Goal: Complete application form: Complete application form

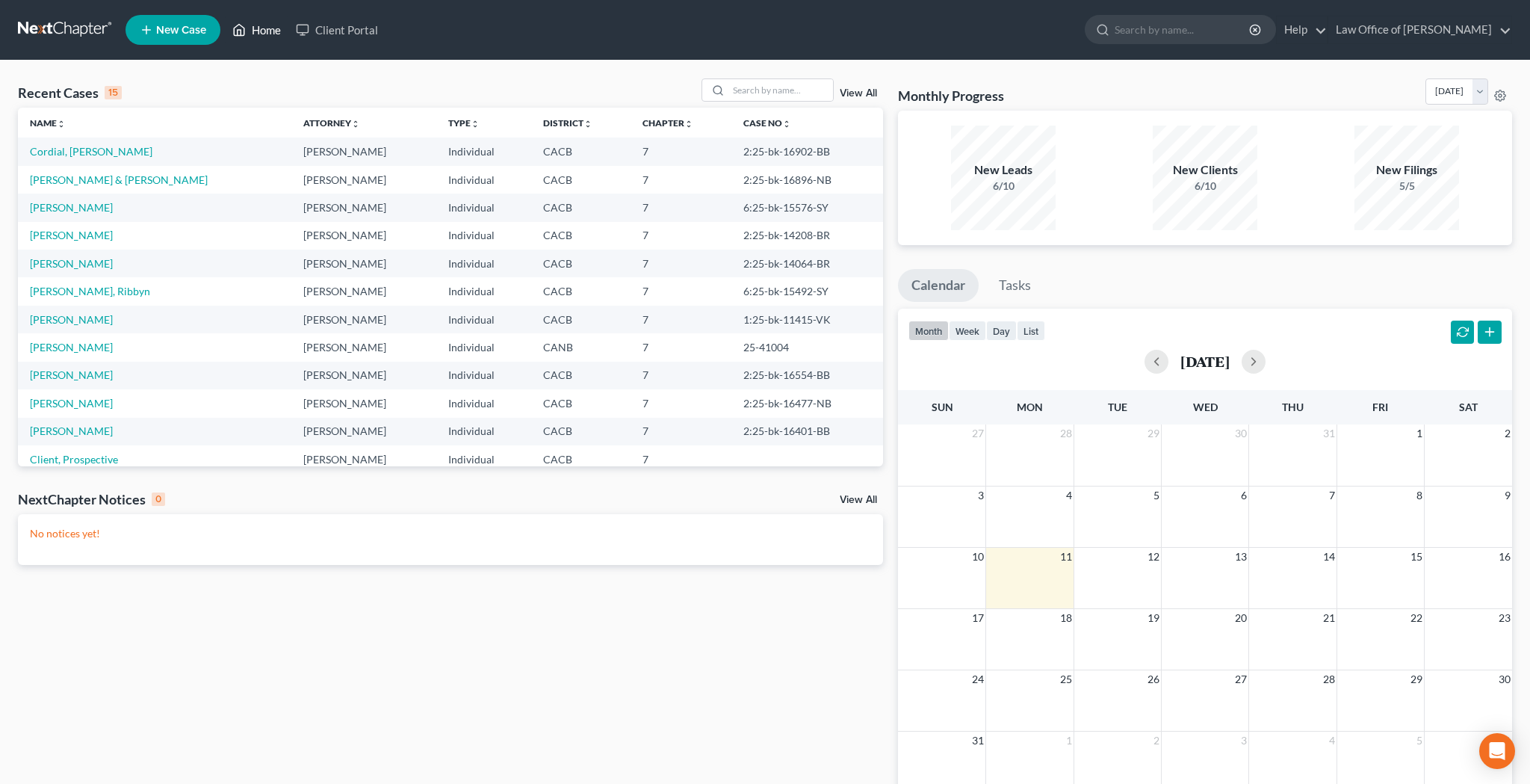
click at [269, 30] on link "Home" at bounding box center [257, 30] width 64 height 27
click at [89, 455] on link "Client, Prospective" at bounding box center [74, 459] width 88 height 12
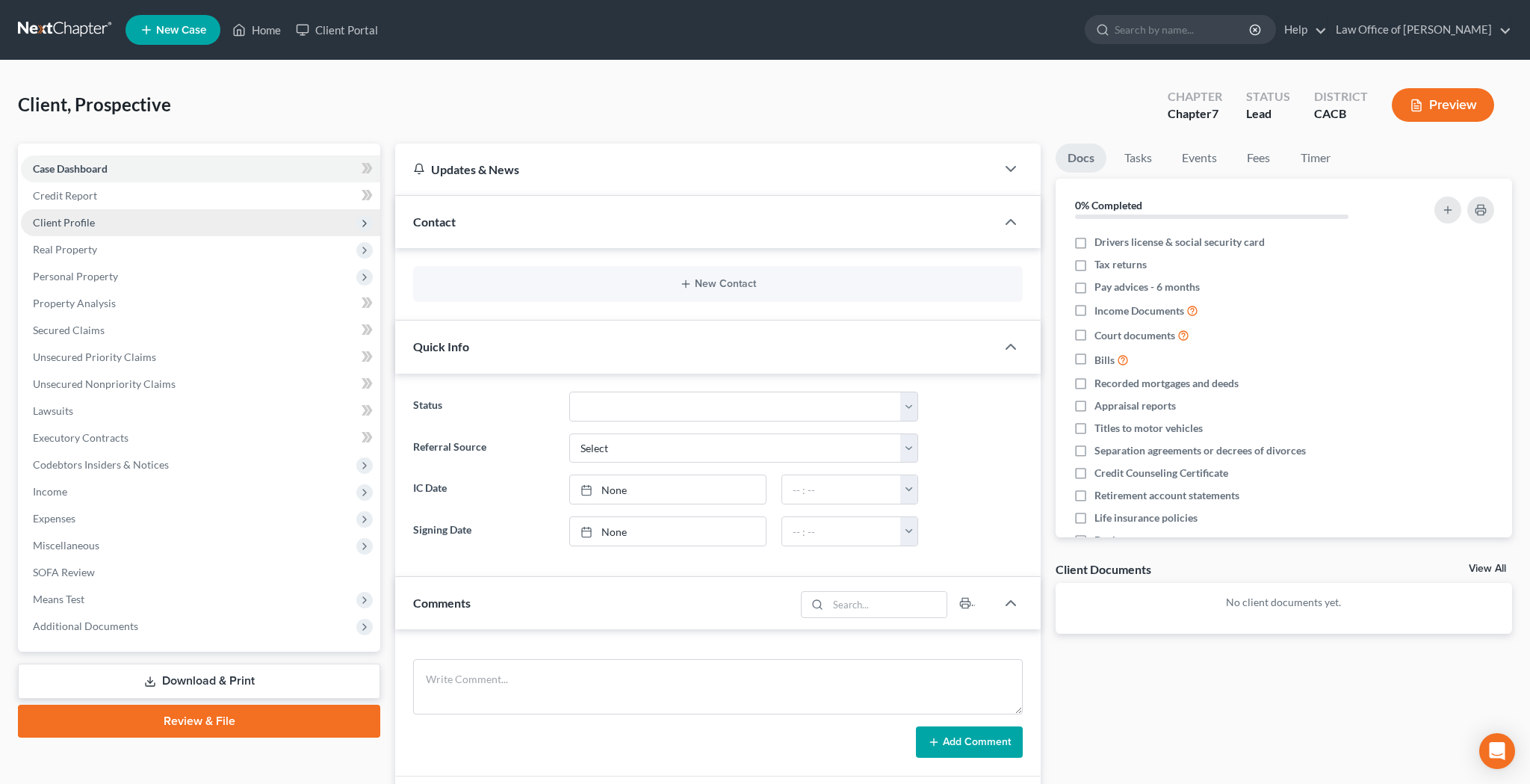
click at [101, 222] on span "Client Profile" at bounding box center [201, 223] width 360 height 27
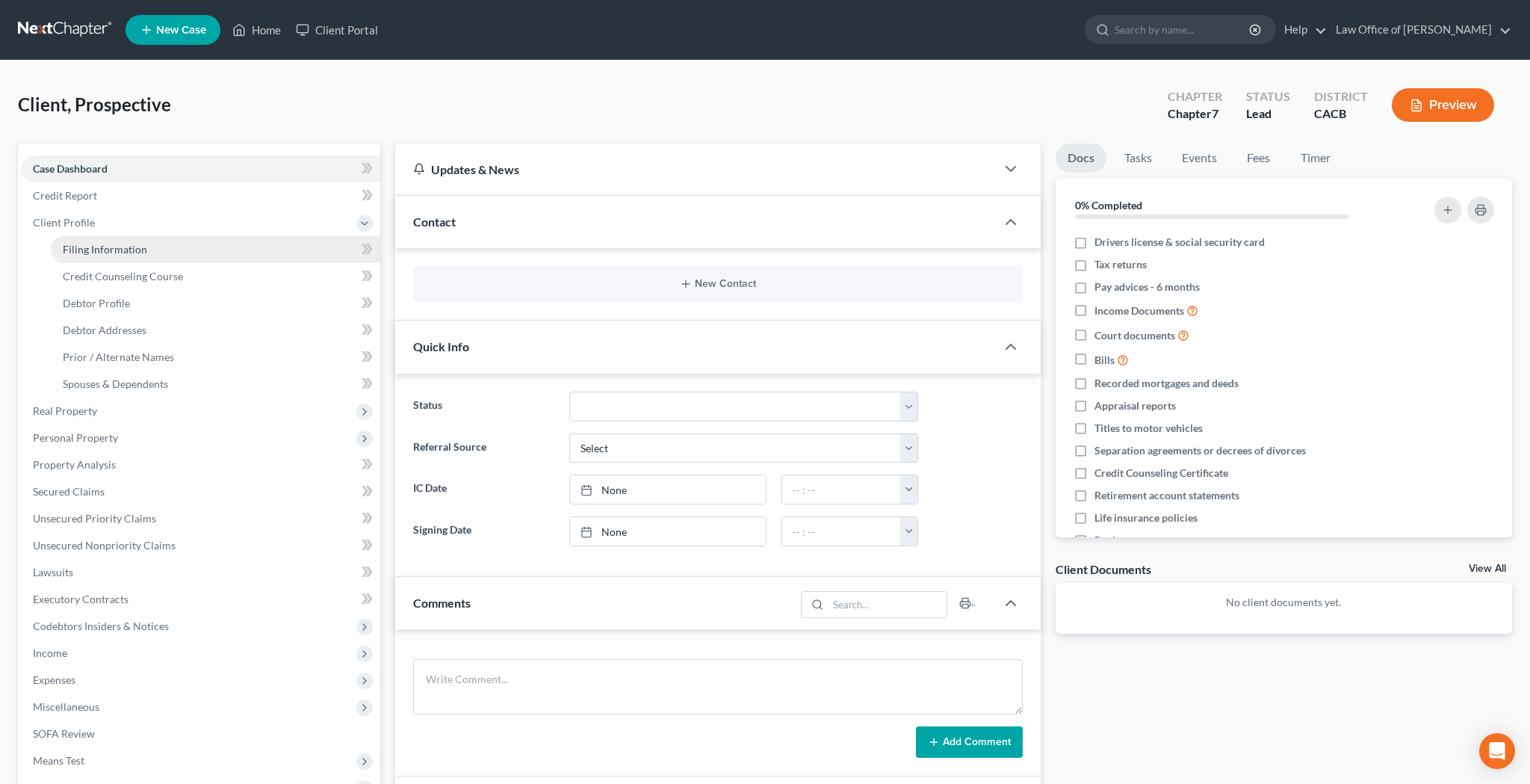
click at [102, 242] on span "Filing Information" at bounding box center [105, 249] width 84 height 12
select select "1"
select select "0"
select select "4"
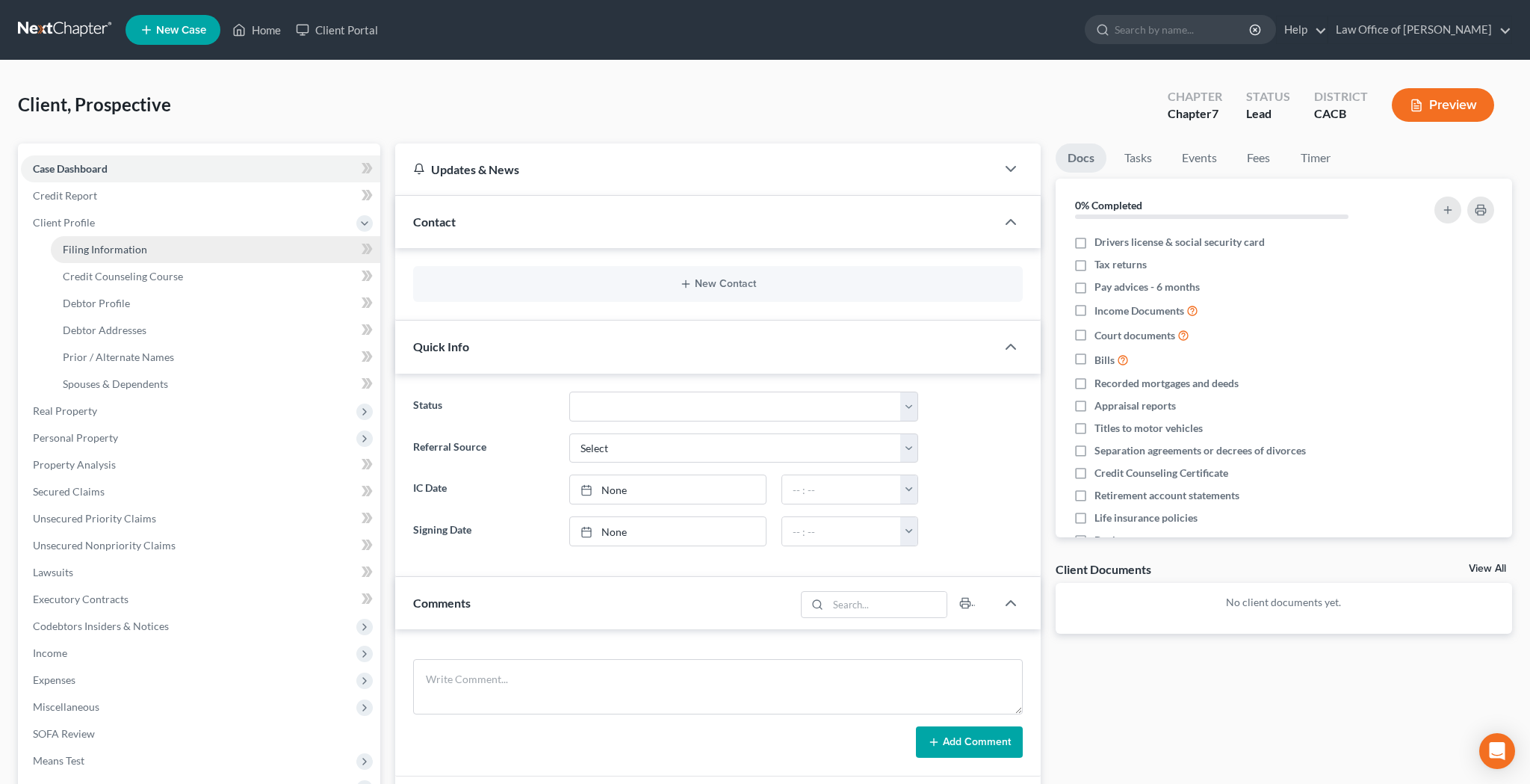
select select "1"
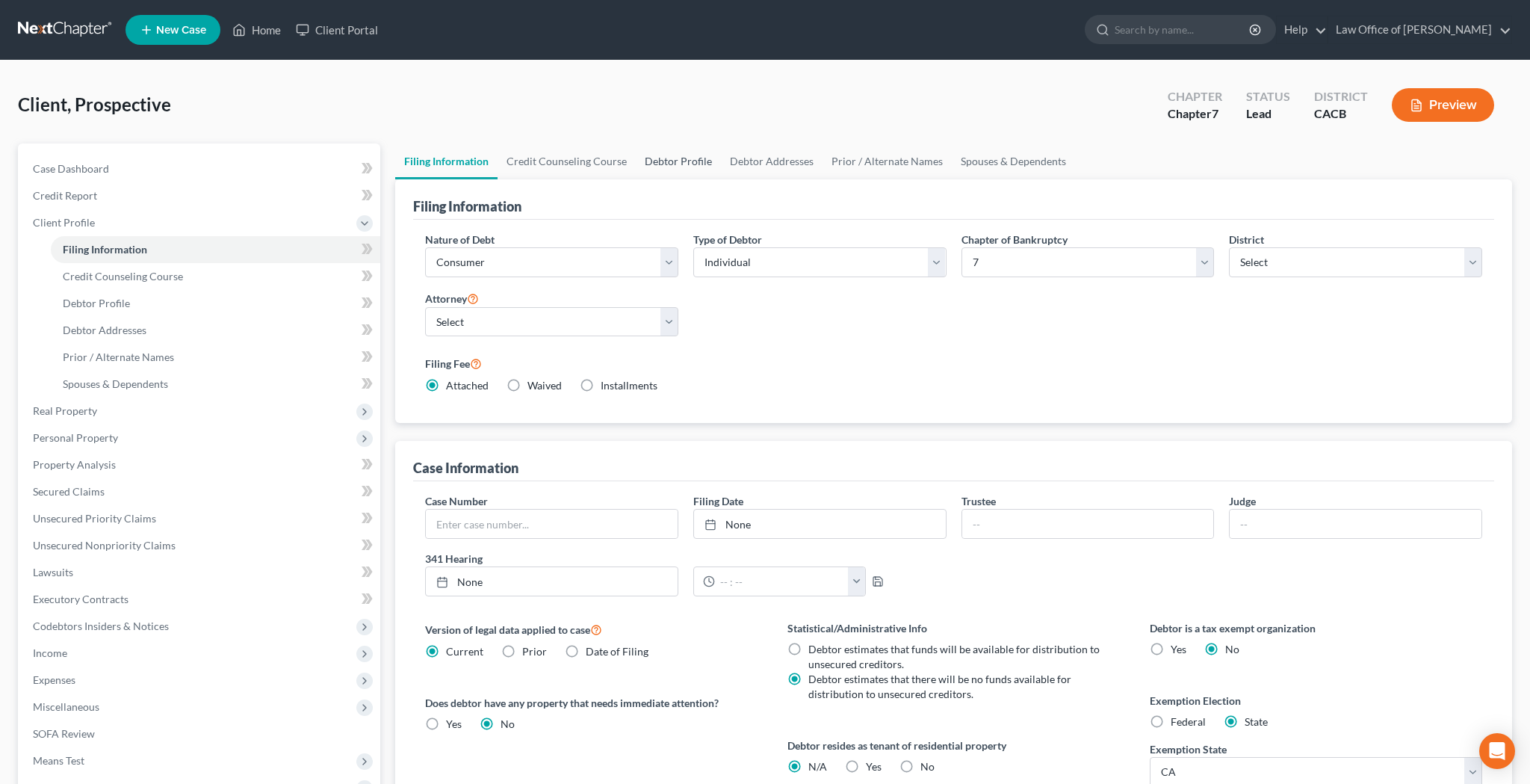
click at [690, 169] on link "Debtor Profile" at bounding box center [678, 162] width 85 height 36
select select "0"
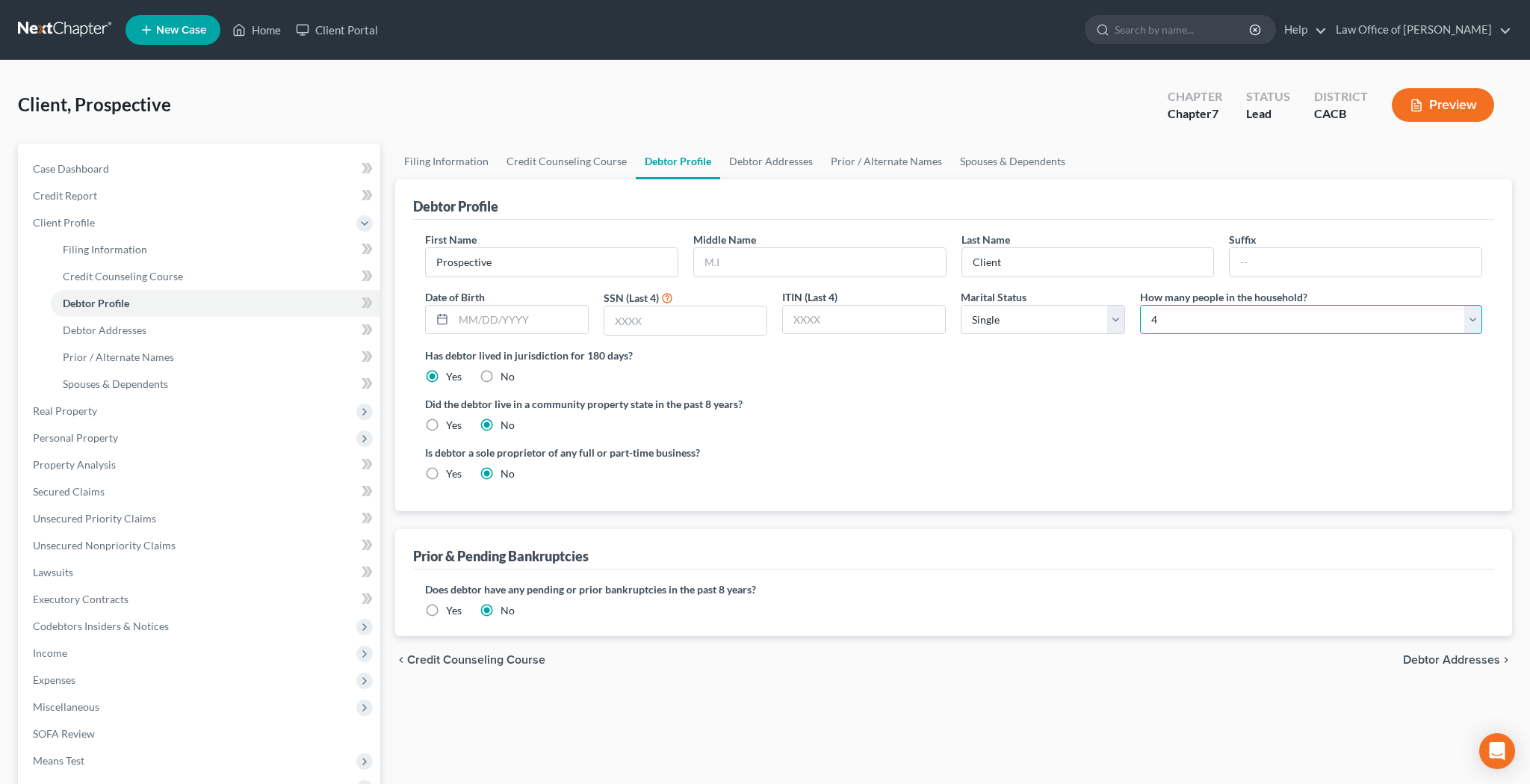
select select "6"
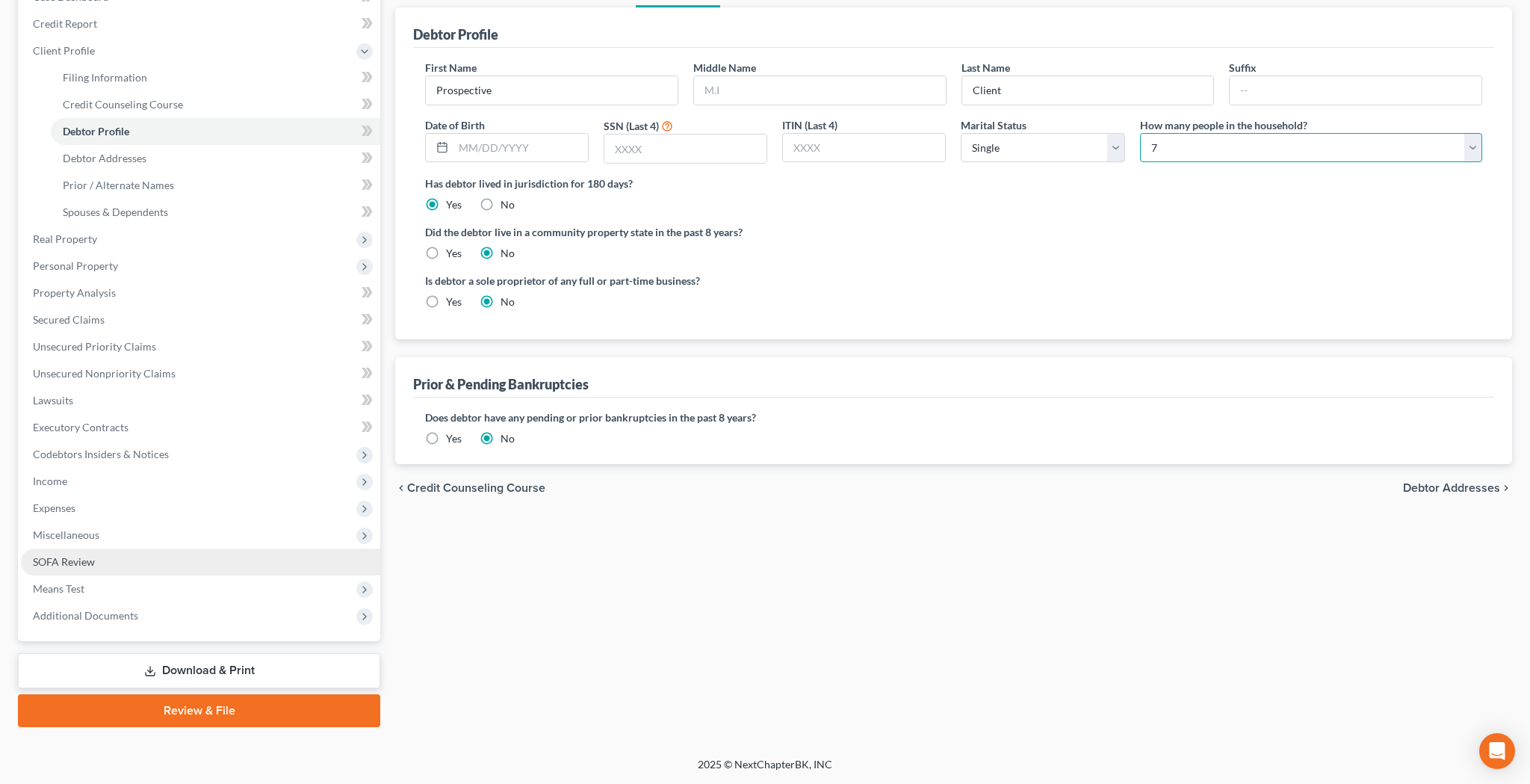
scroll to position [172, 0]
click at [153, 558] on link "SOFA Review" at bounding box center [201, 562] width 360 height 27
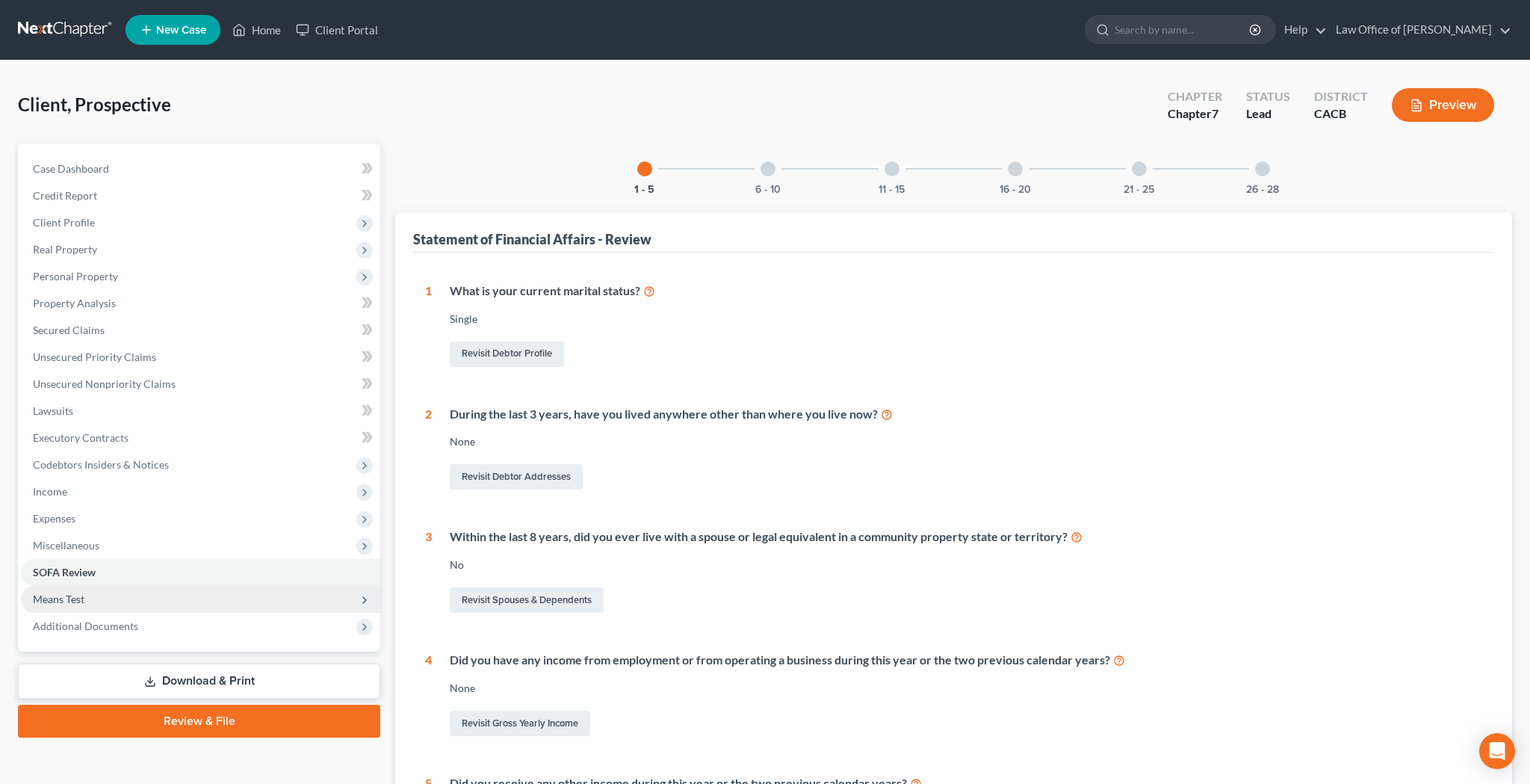
click at [142, 590] on span "Means Test" at bounding box center [201, 599] width 360 height 27
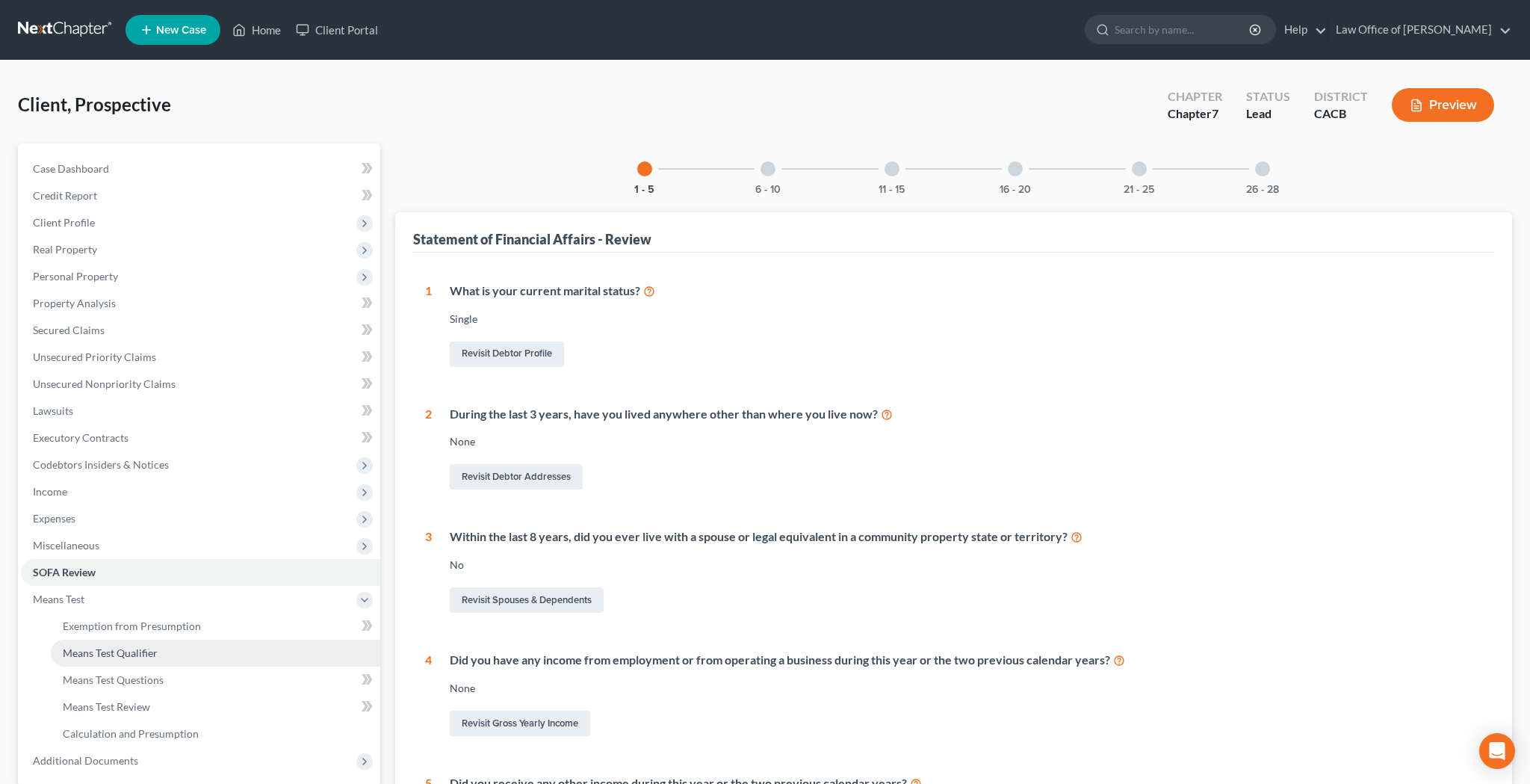
click at [142, 657] on span "Means Test Qualifier" at bounding box center [110, 653] width 95 height 12
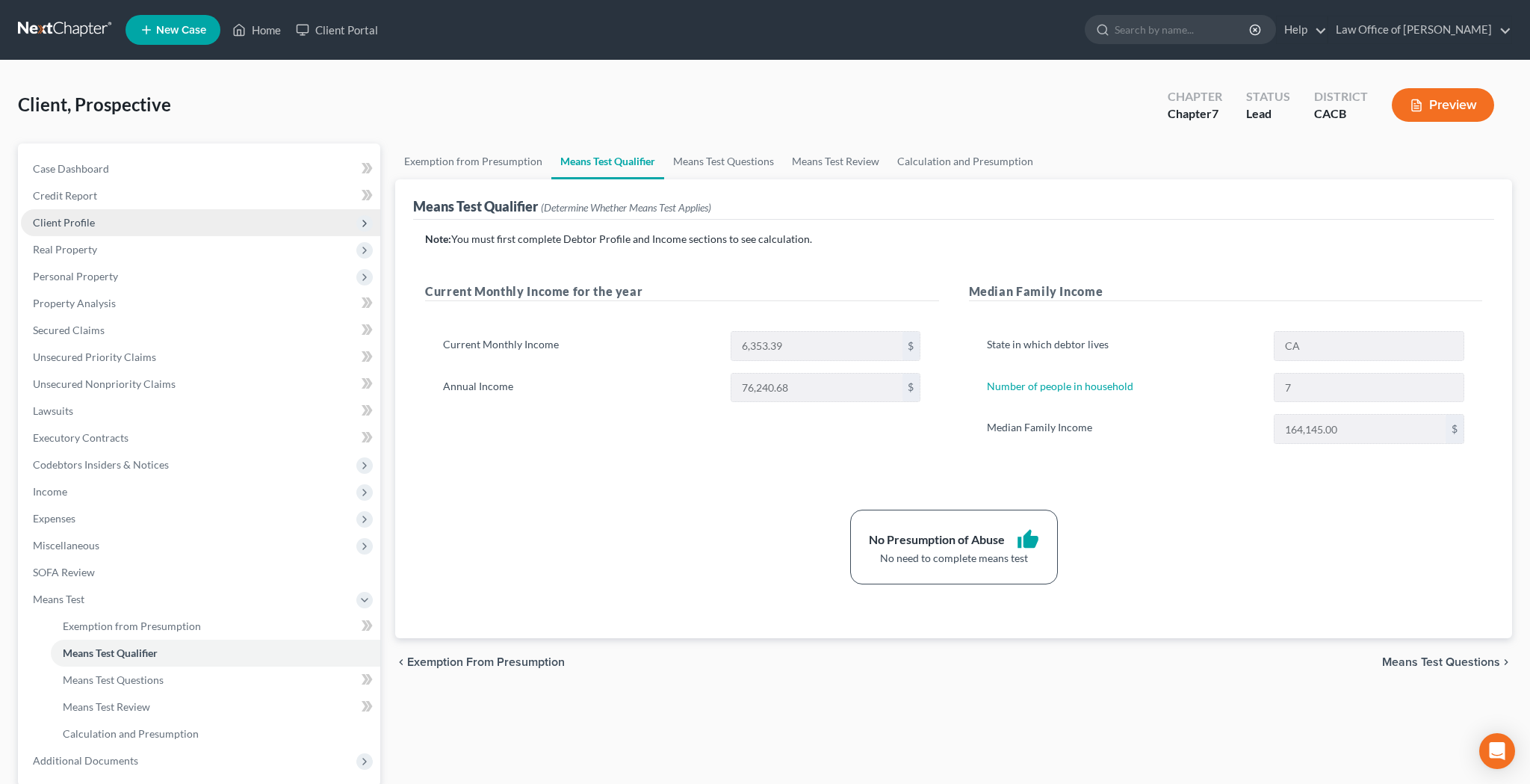
click at [111, 218] on span "Client Profile" at bounding box center [201, 223] width 360 height 27
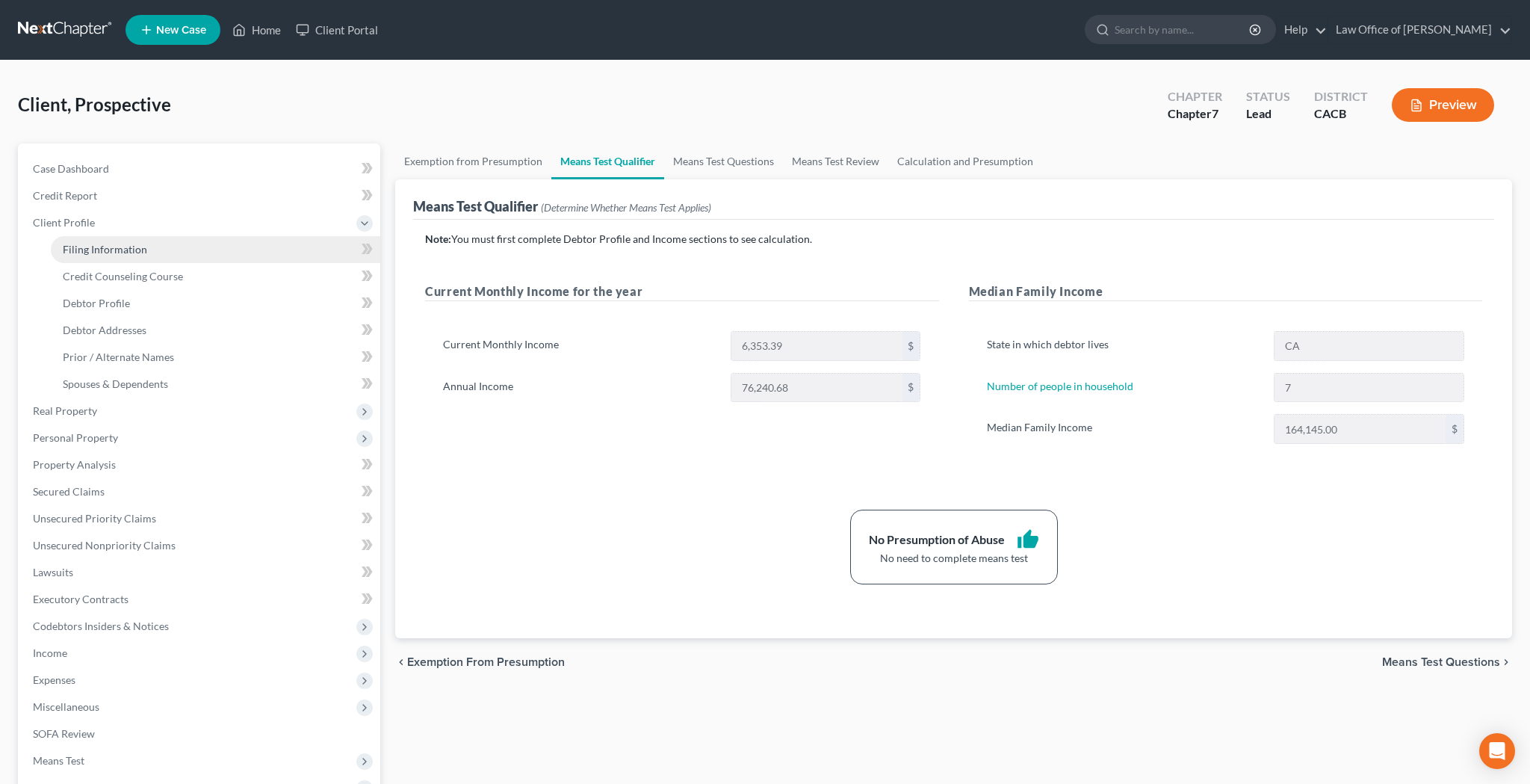
click at [113, 242] on link "Filing Information" at bounding box center [215, 249] width 329 height 27
select select "1"
select select "0"
select select "7"
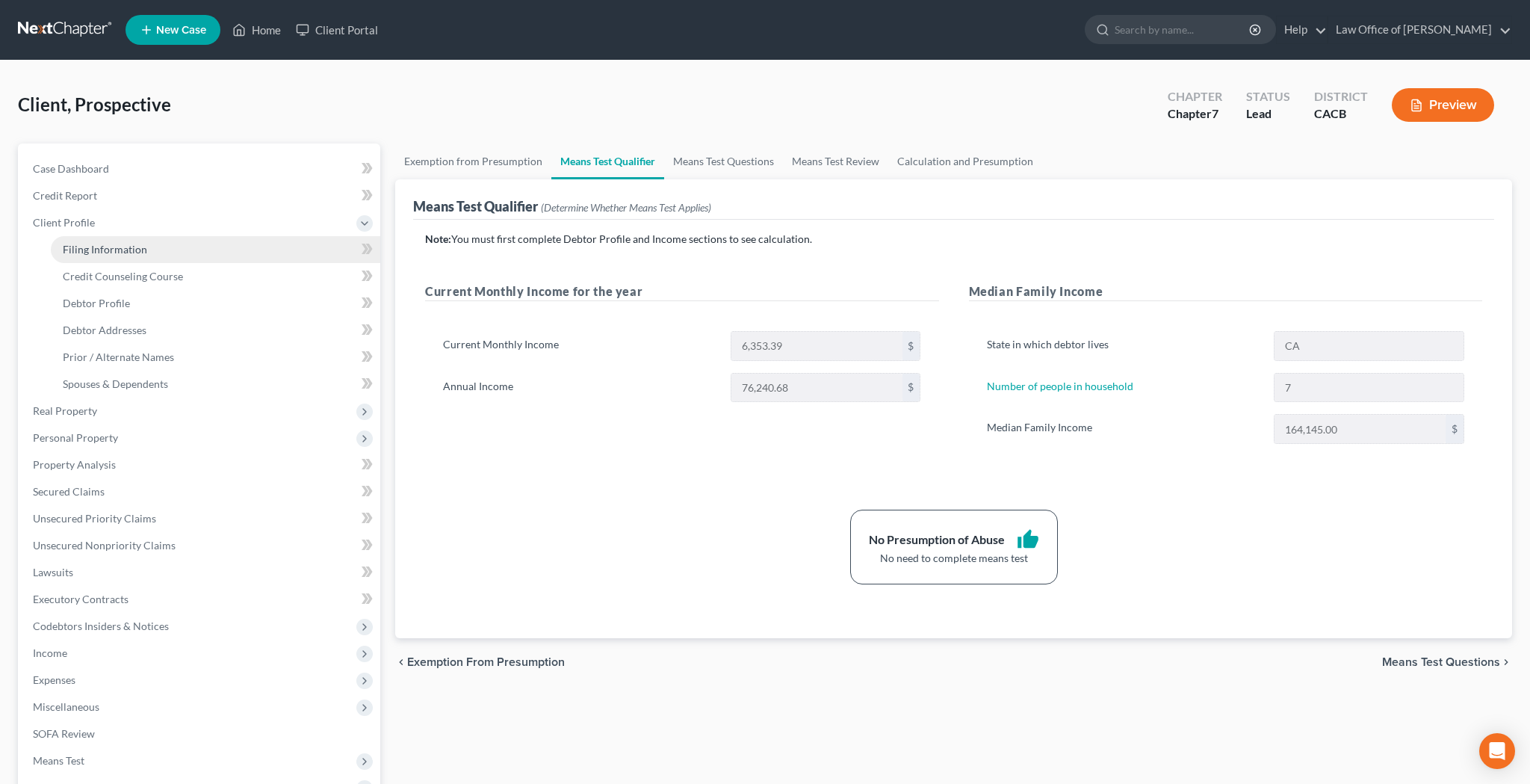
select select "0"
select select "4"
select select "1"
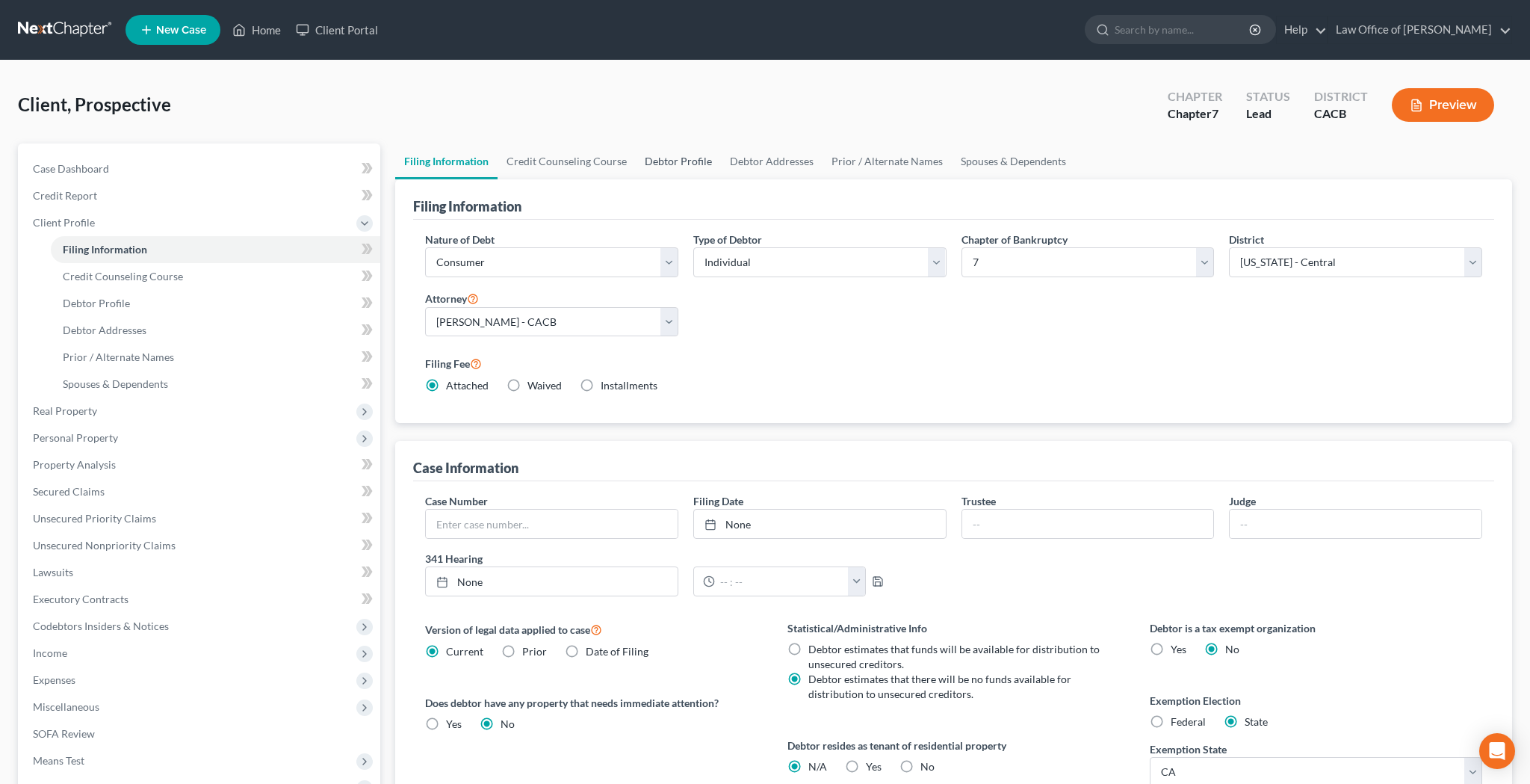
click at [686, 158] on link "Debtor Profile" at bounding box center [678, 162] width 85 height 36
select select "0"
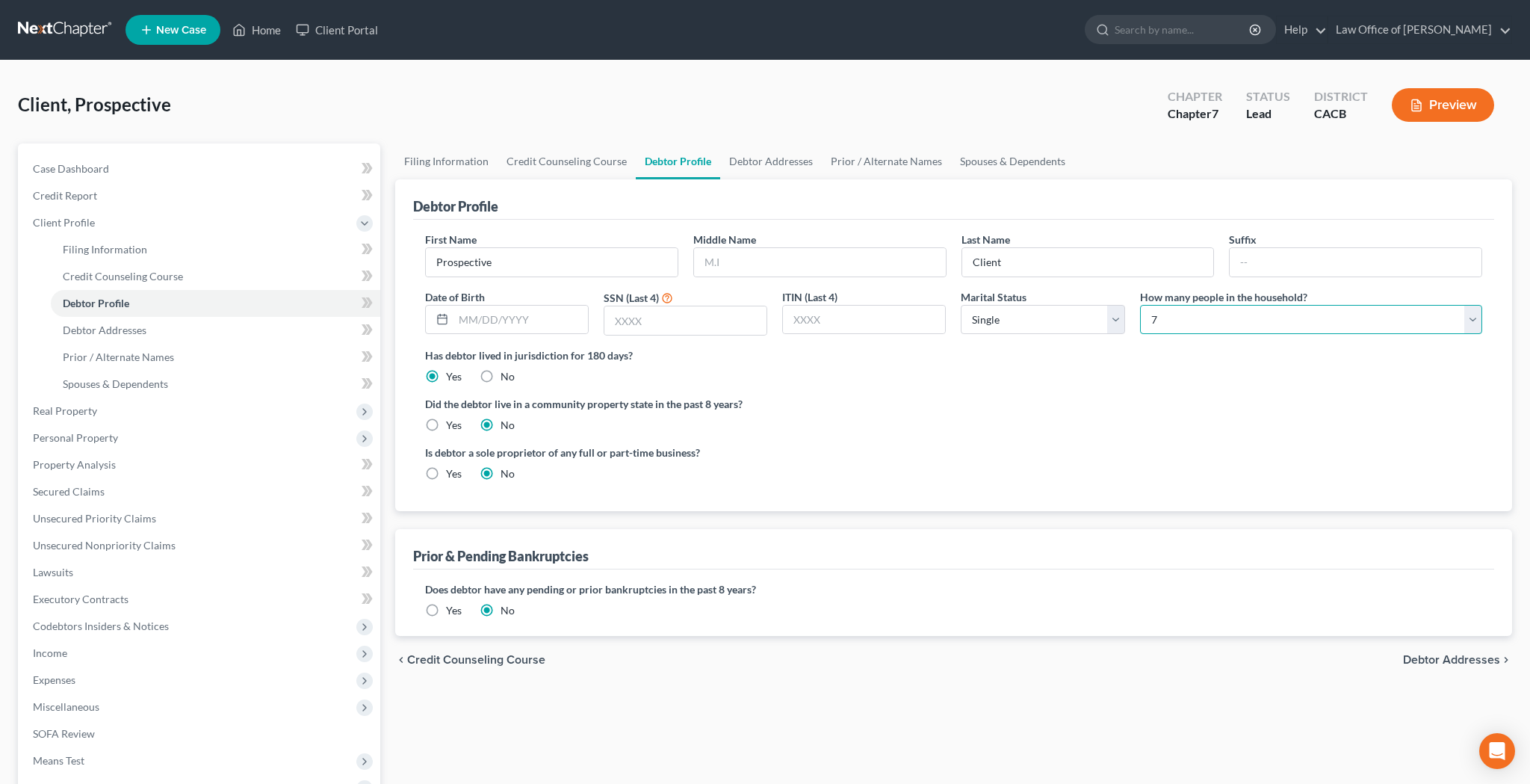
select select "9"
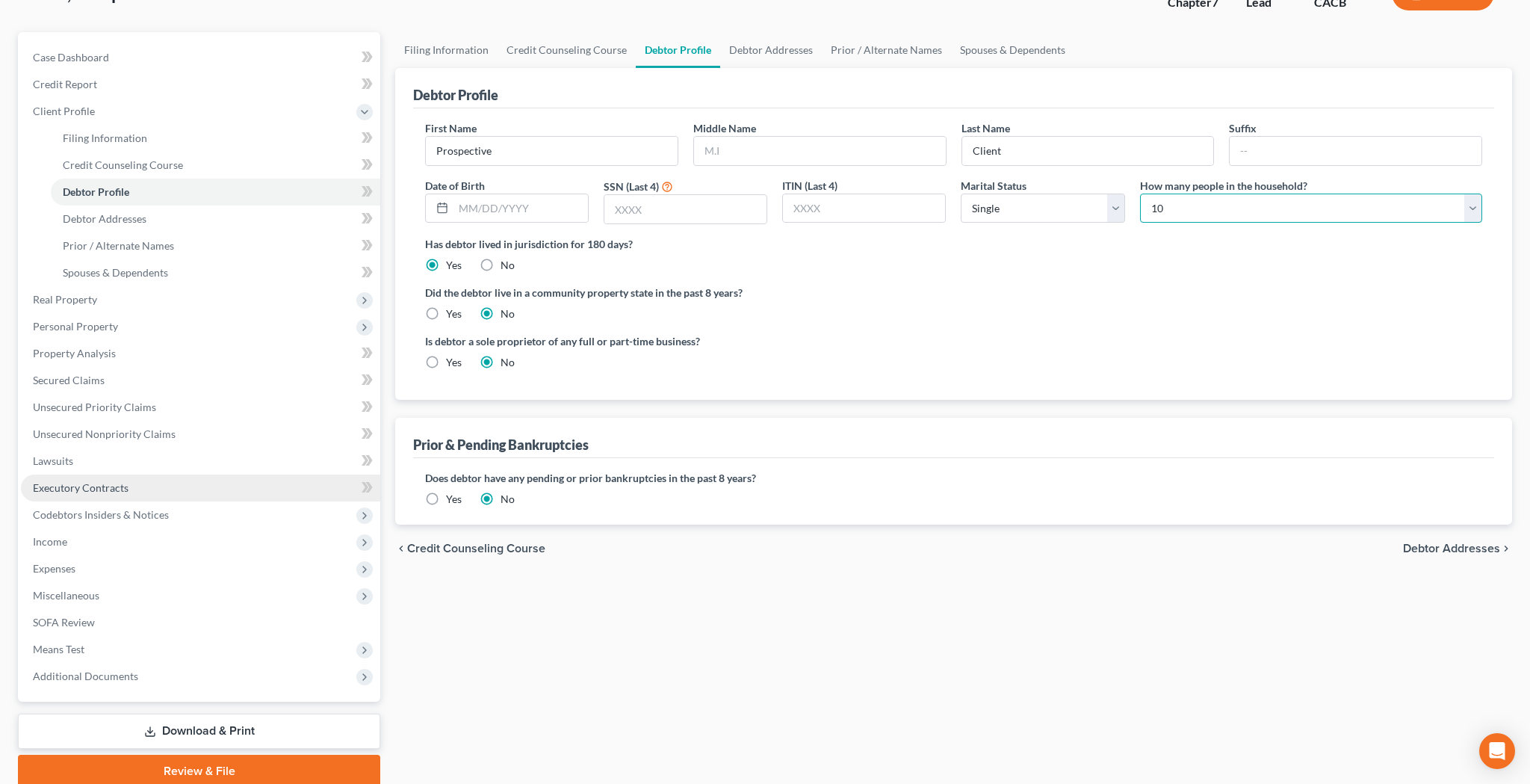
scroll to position [116, 0]
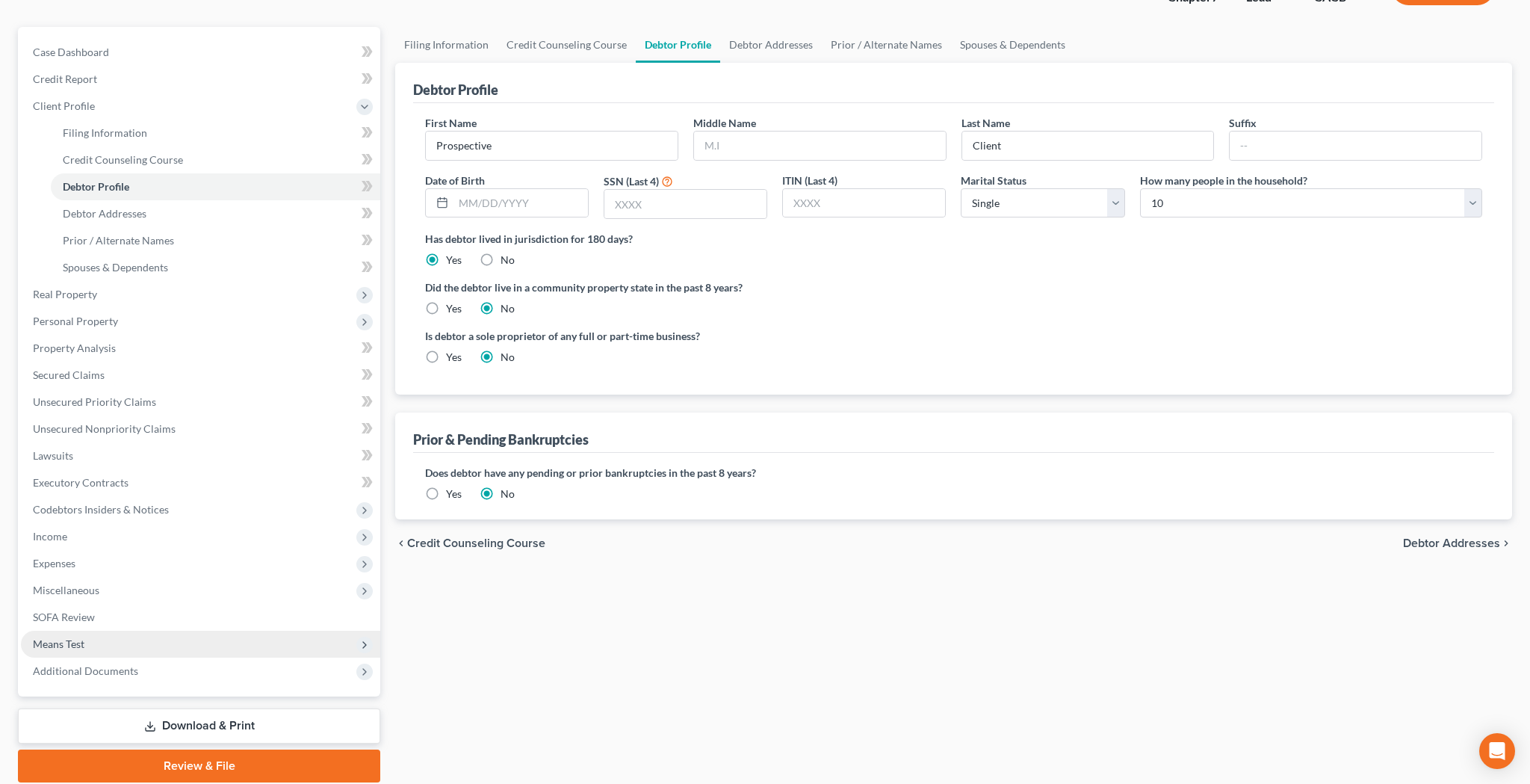
click at [120, 639] on span "Means Test" at bounding box center [201, 644] width 360 height 27
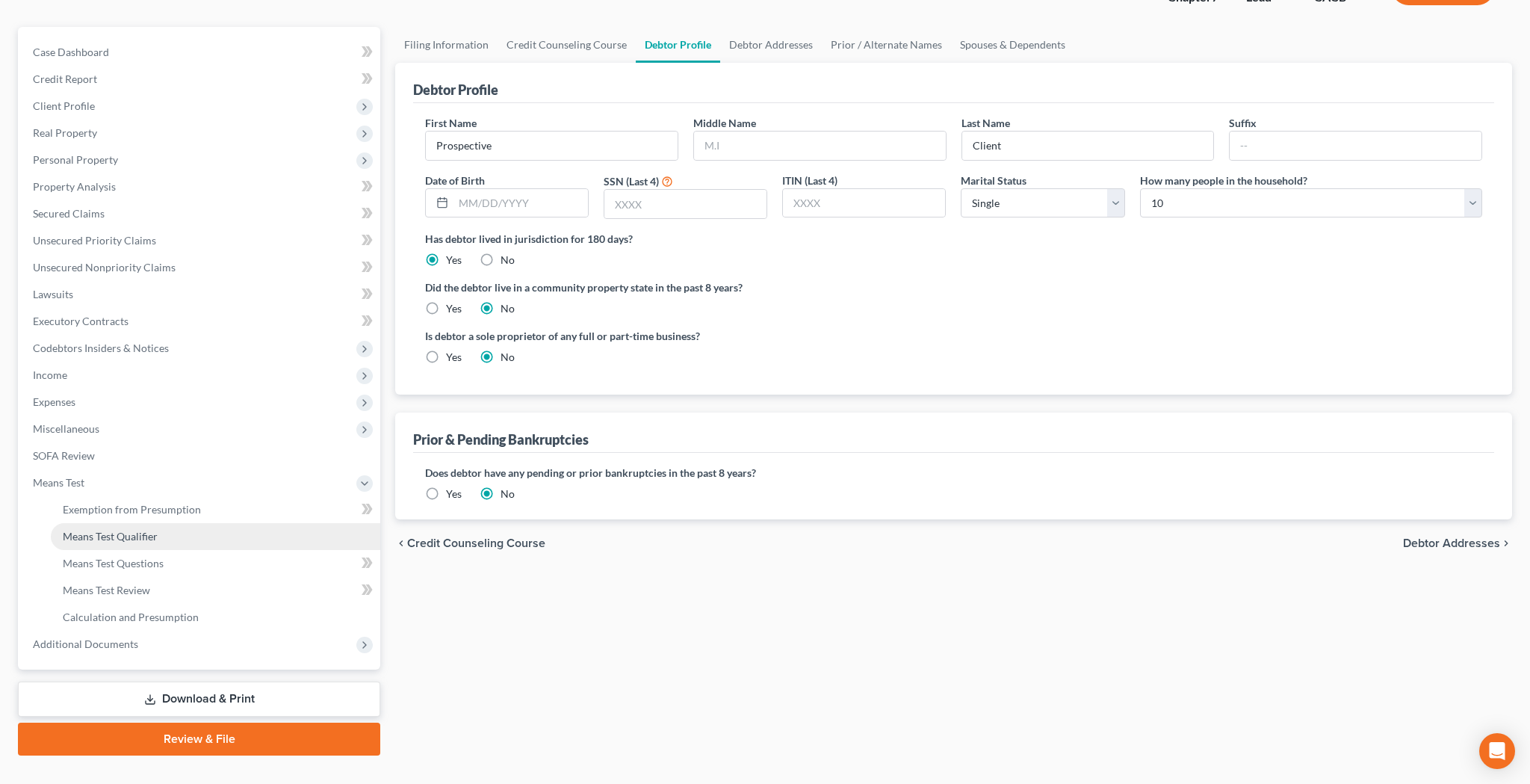
click at [129, 536] on span "Means Test Qualifier" at bounding box center [110, 536] width 95 height 12
